Goal: Find specific page/section: Find specific page/section

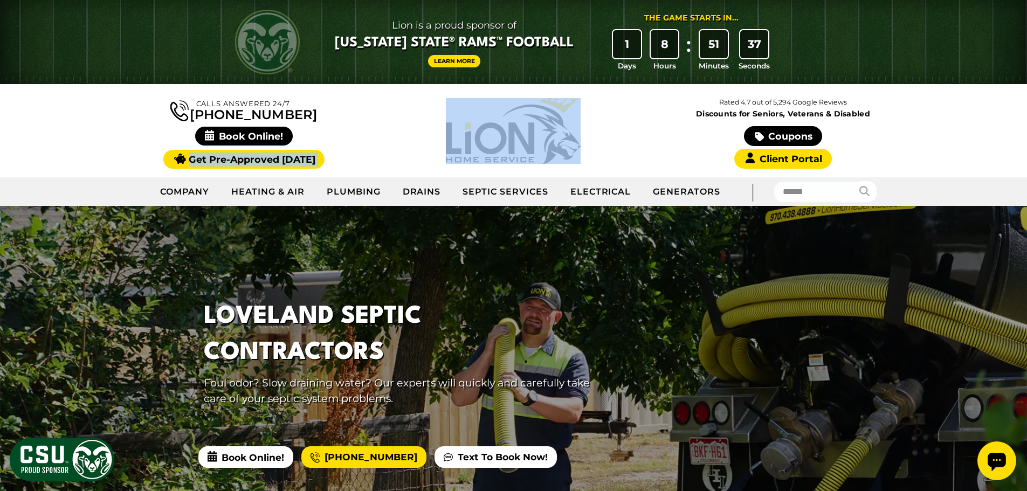
drag, startPoint x: 129, startPoint y: 139, endPoint x: 643, endPoint y: 159, distance: 513.7
click at [643, 159] on div "Calls Answered 24/7 (970) 239-3802" at bounding box center [513, 131] width 809 height 76
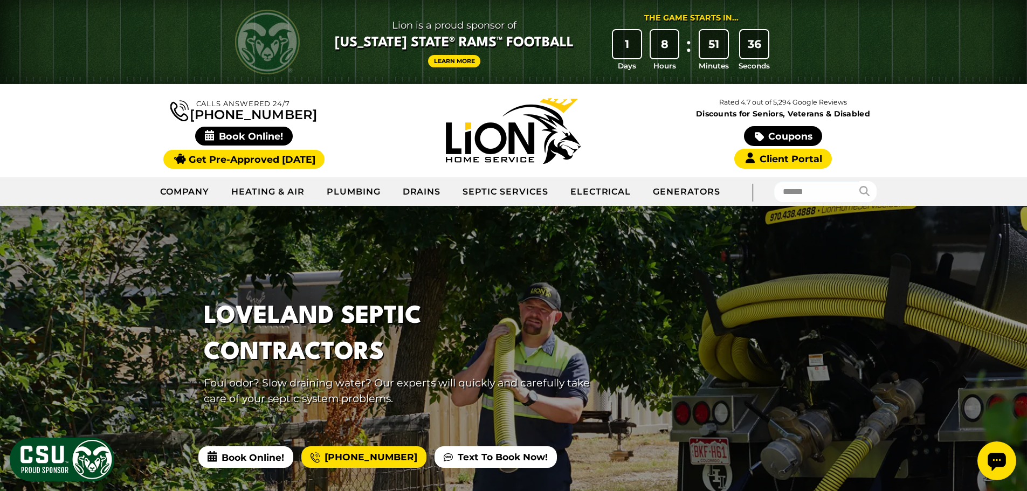
click at [122, 147] on div "Calls Answered 24/7 (970) 239-3802" at bounding box center [244, 131] width 270 height 72
click at [779, 135] on link "Coupons" at bounding box center [783, 136] width 78 height 20
